Goal: Task Accomplishment & Management: Manage account settings

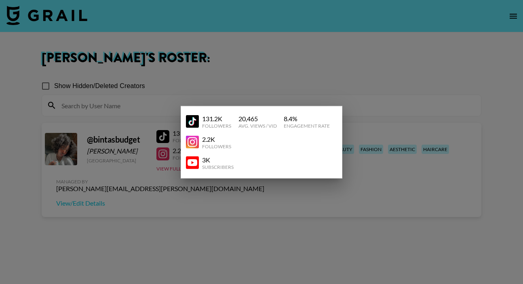
click at [252, 198] on div at bounding box center [261, 142] width 523 height 284
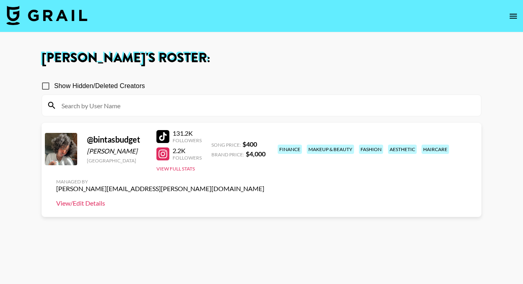
click at [264, 199] on link "View/Edit Details" at bounding box center [160, 203] width 208 height 8
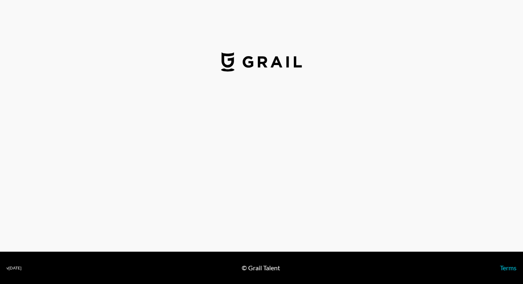
select select "USD"
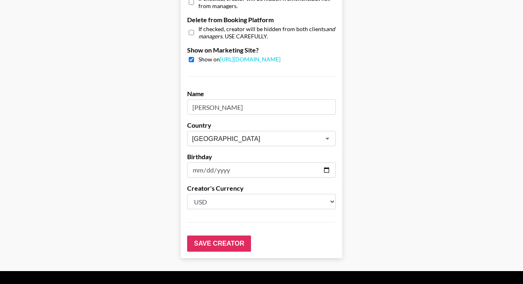
scroll to position [812, 0]
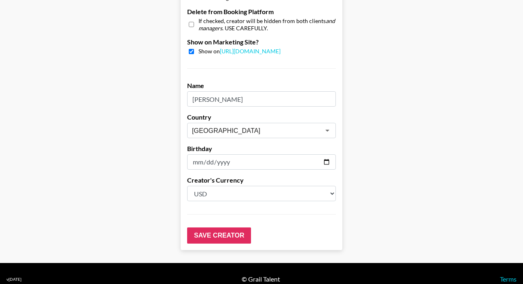
click at [326, 154] on input "2003-08-18" at bounding box center [261, 161] width 149 height 15
type input "2003-08-19"
click at [219, 227] on input "Save Creator" at bounding box center [219, 235] width 64 height 16
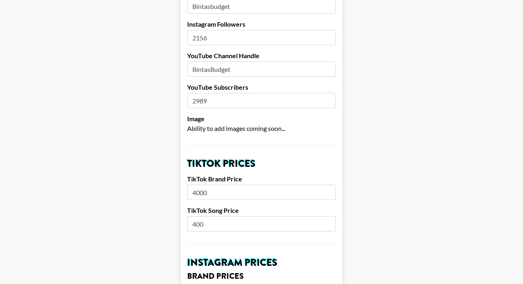
scroll to position [0, 0]
